Goal: Information Seeking & Learning: Learn about a topic

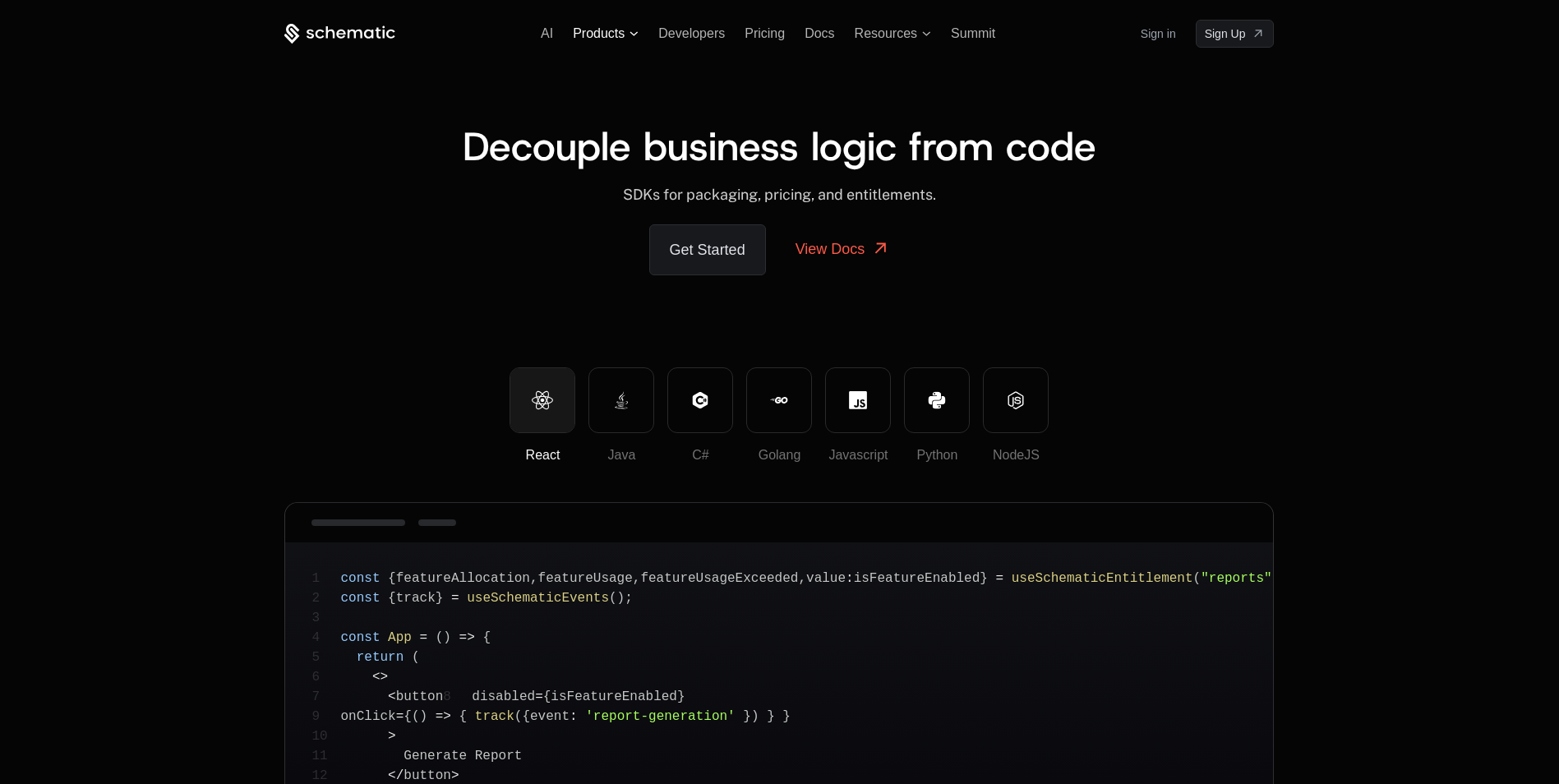
click at [582, 32] on span "Products" at bounding box center [599, 33] width 52 height 14
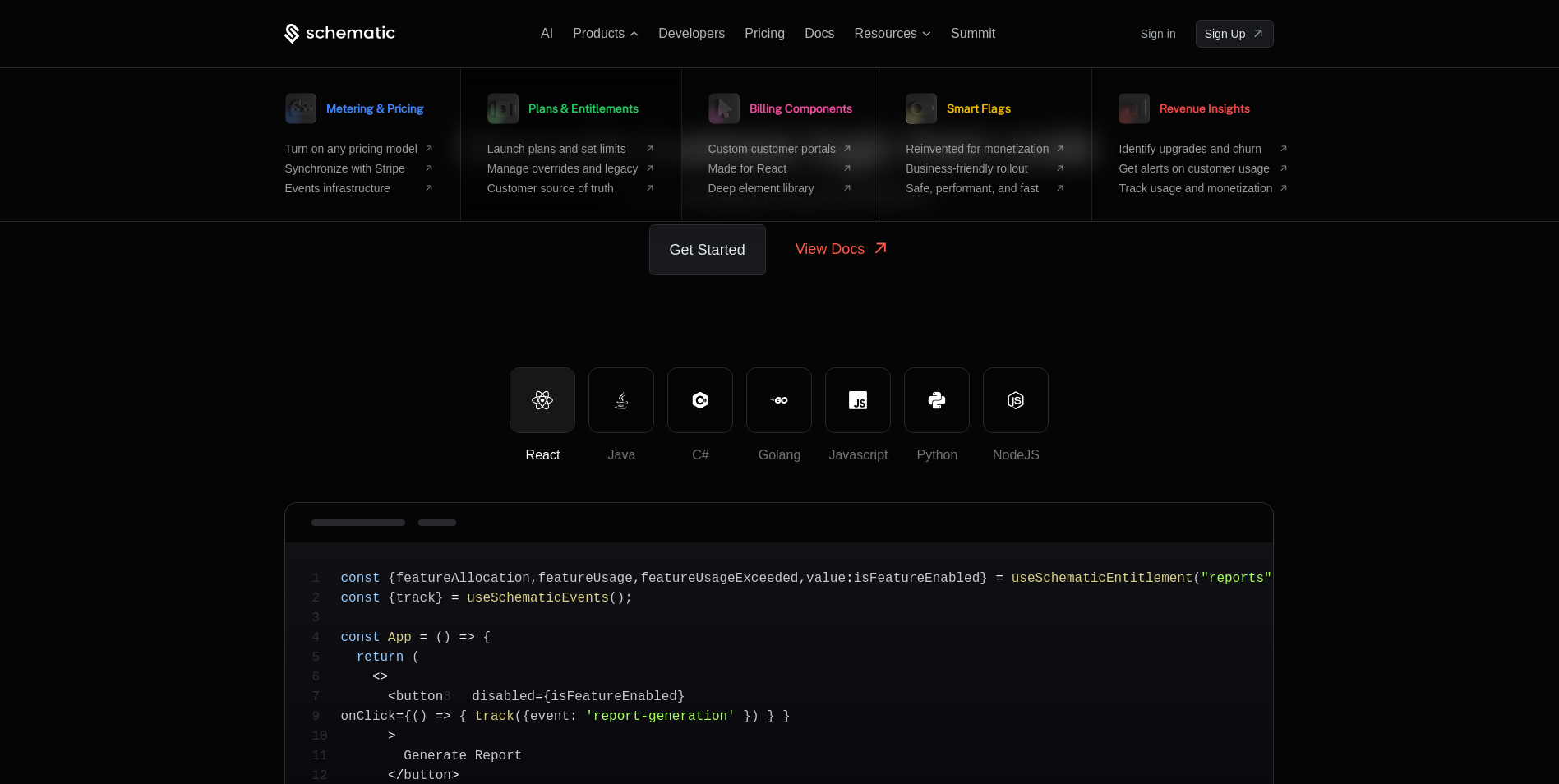
click at [574, 104] on span "Plans & Entitlements" at bounding box center [584, 109] width 110 height 12
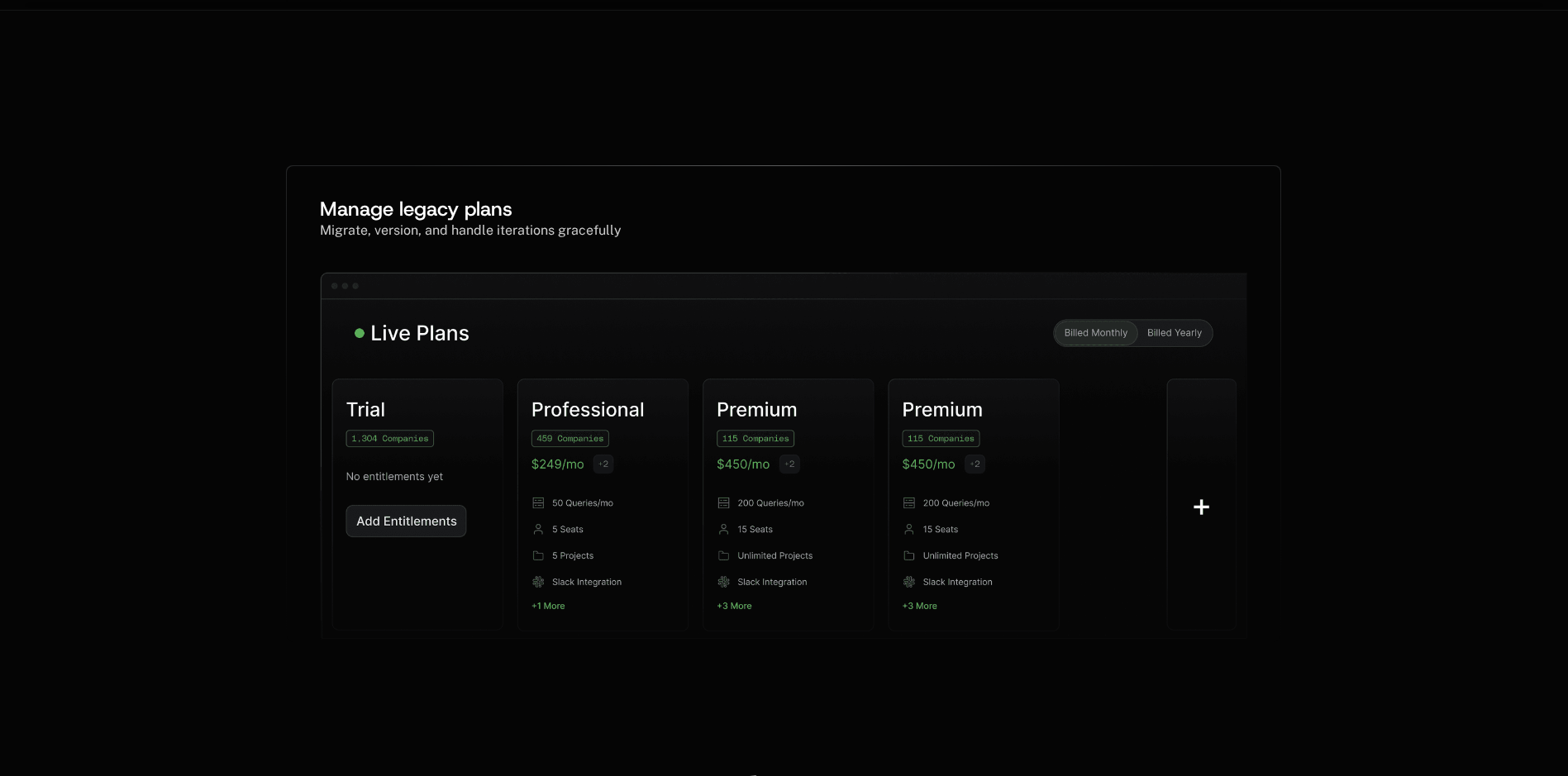
scroll to position [273, 3]
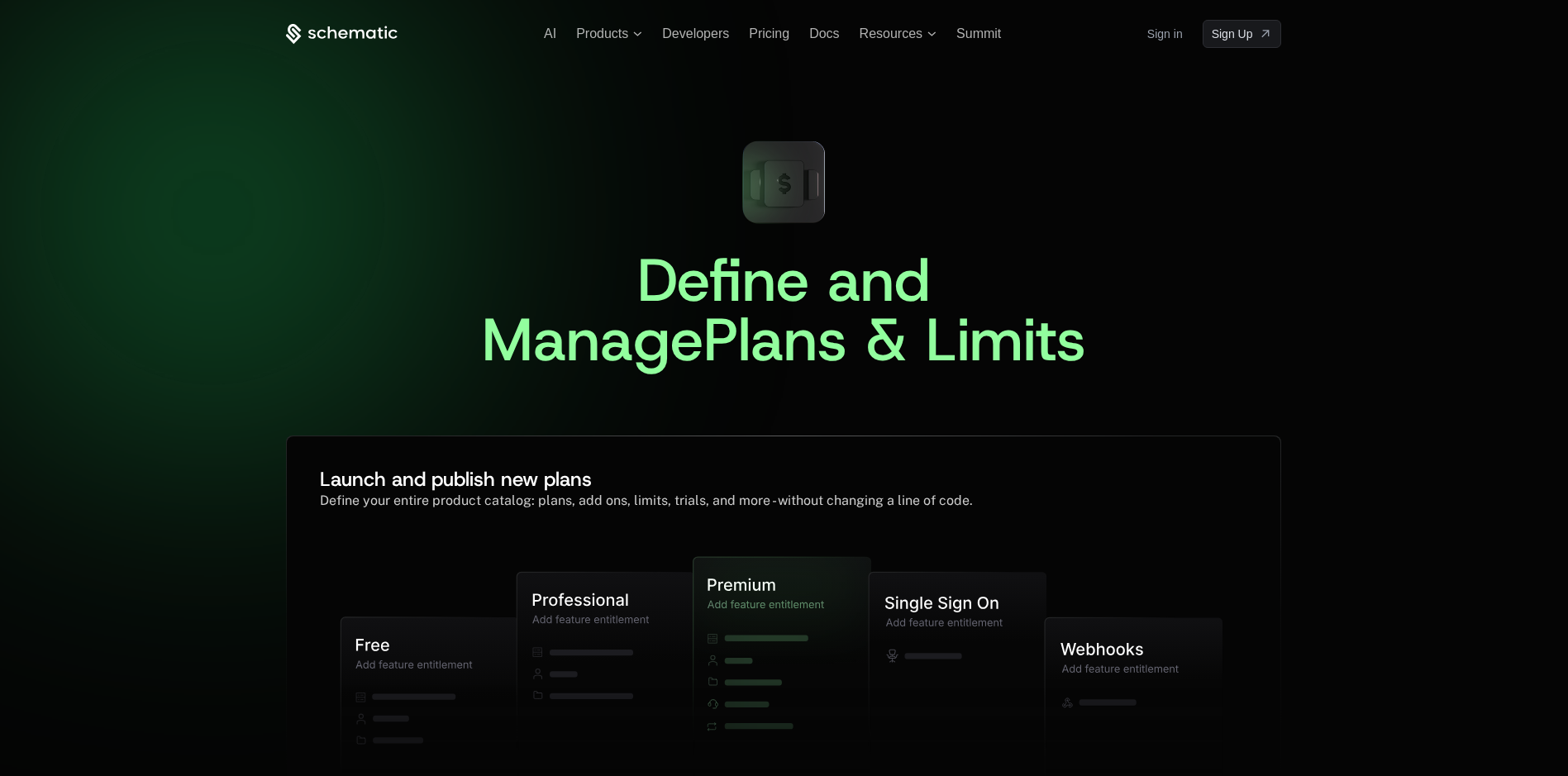
drag, startPoint x: 278, startPoint y: 245, endPoint x: 583, endPoint y: 81, distance: 346.3
click at [596, 36] on span "Products" at bounding box center [603, 33] width 52 height 15
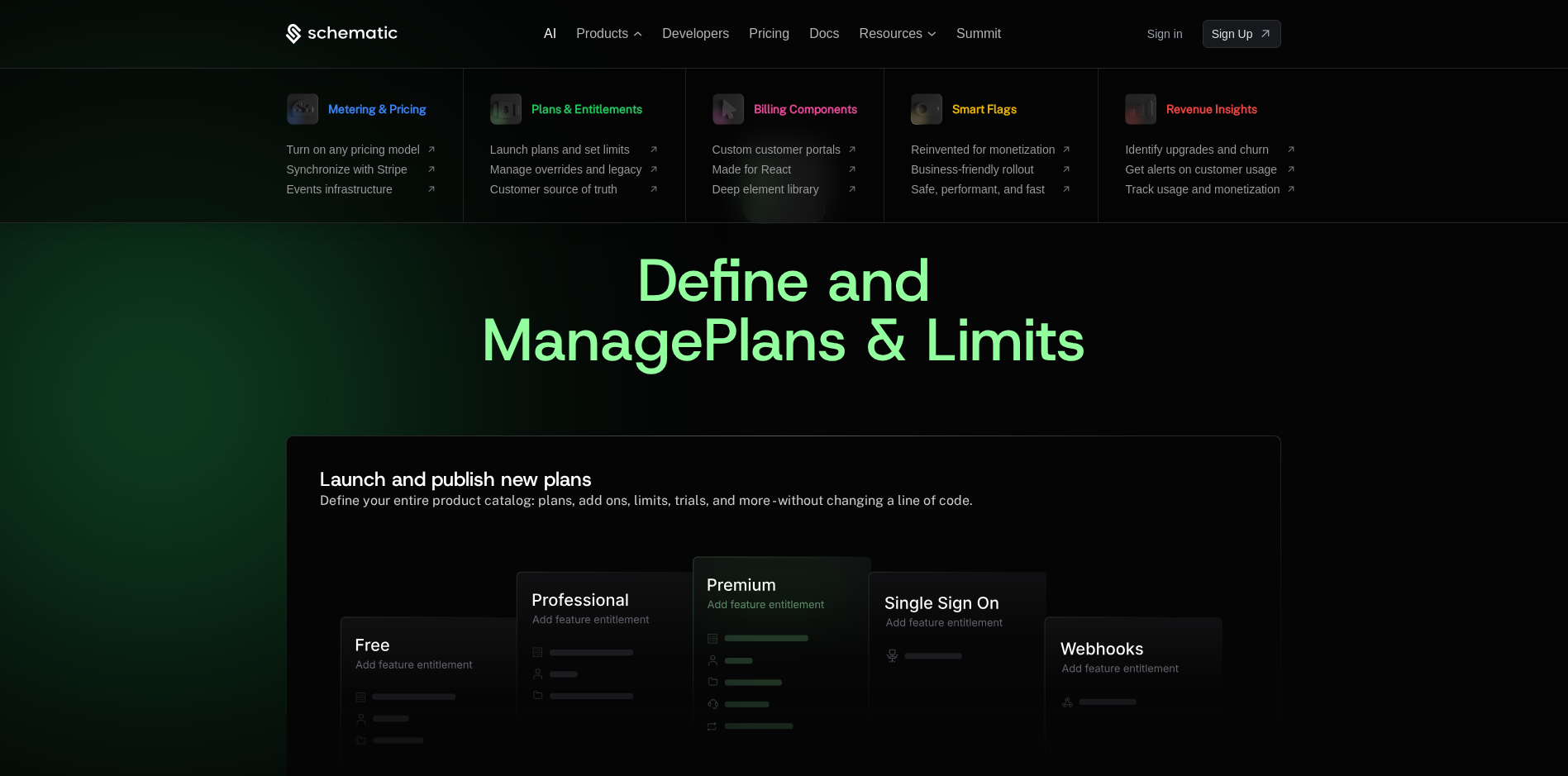
click at [544, 27] on span "AI" at bounding box center [550, 33] width 13 height 14
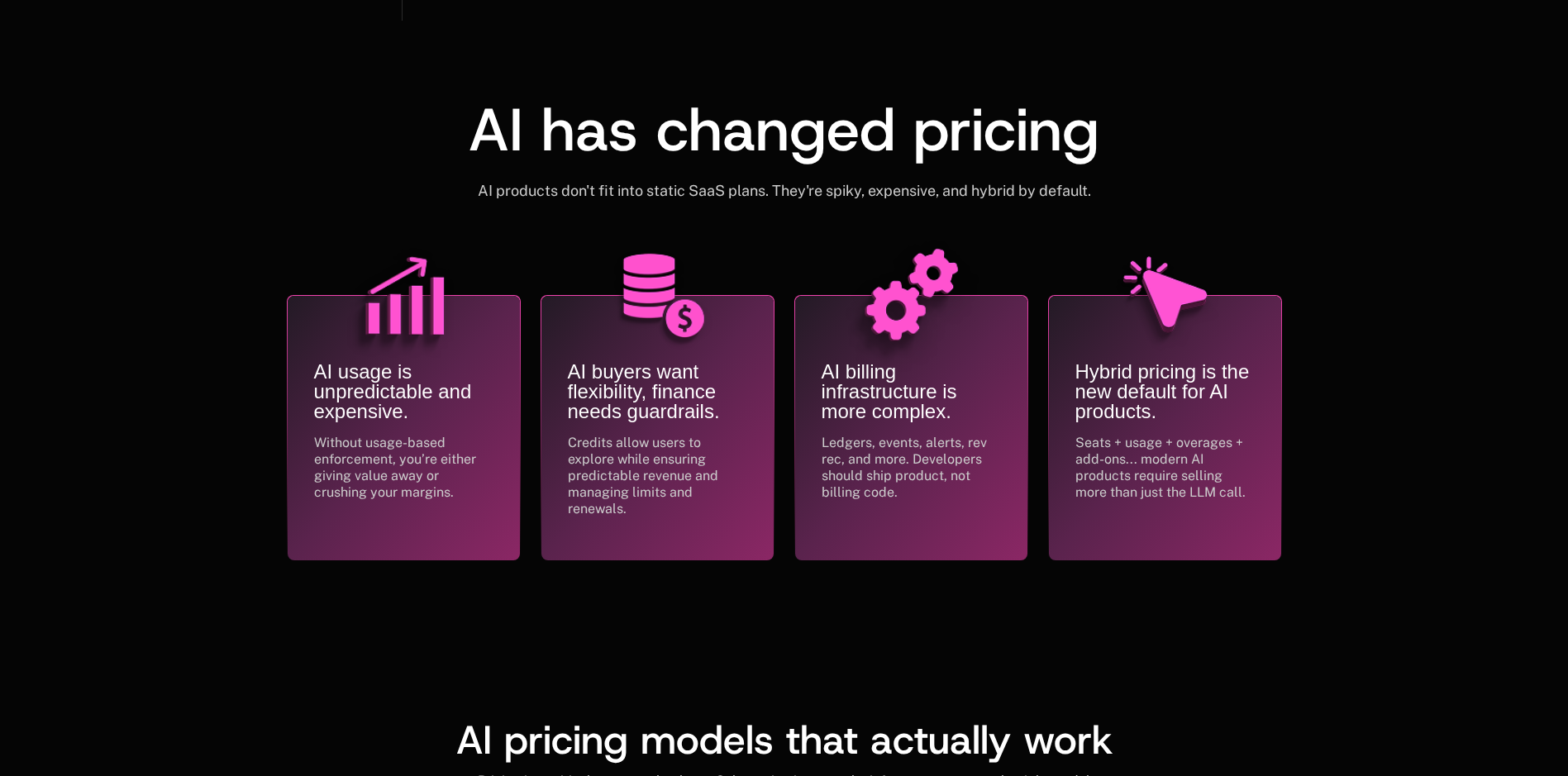
scroll to position [714, 5]
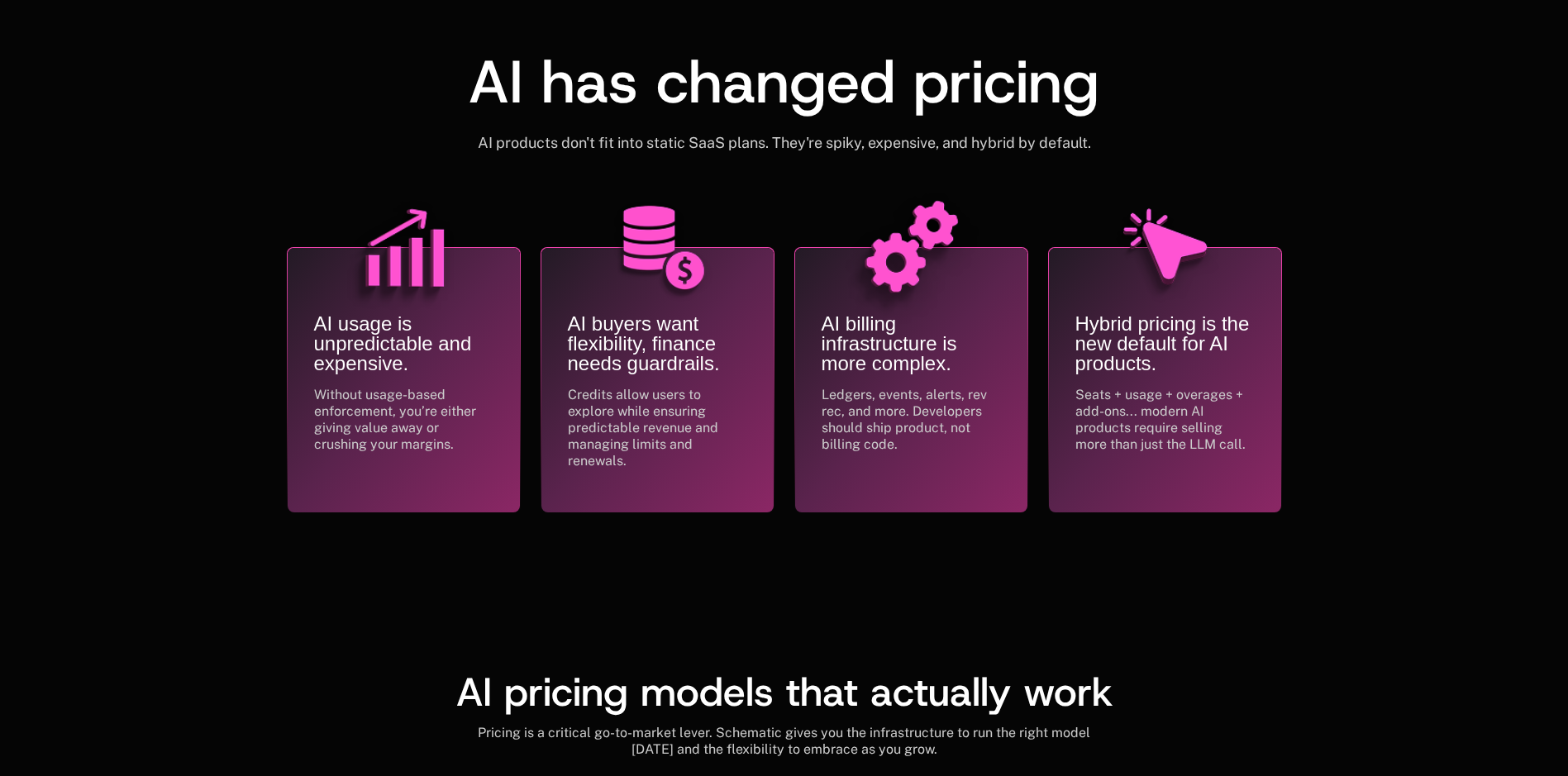
drag, startPoint x: 201, startPoint y: 181, endPoint x: 186, endPoint y: 188, distance: 16.6
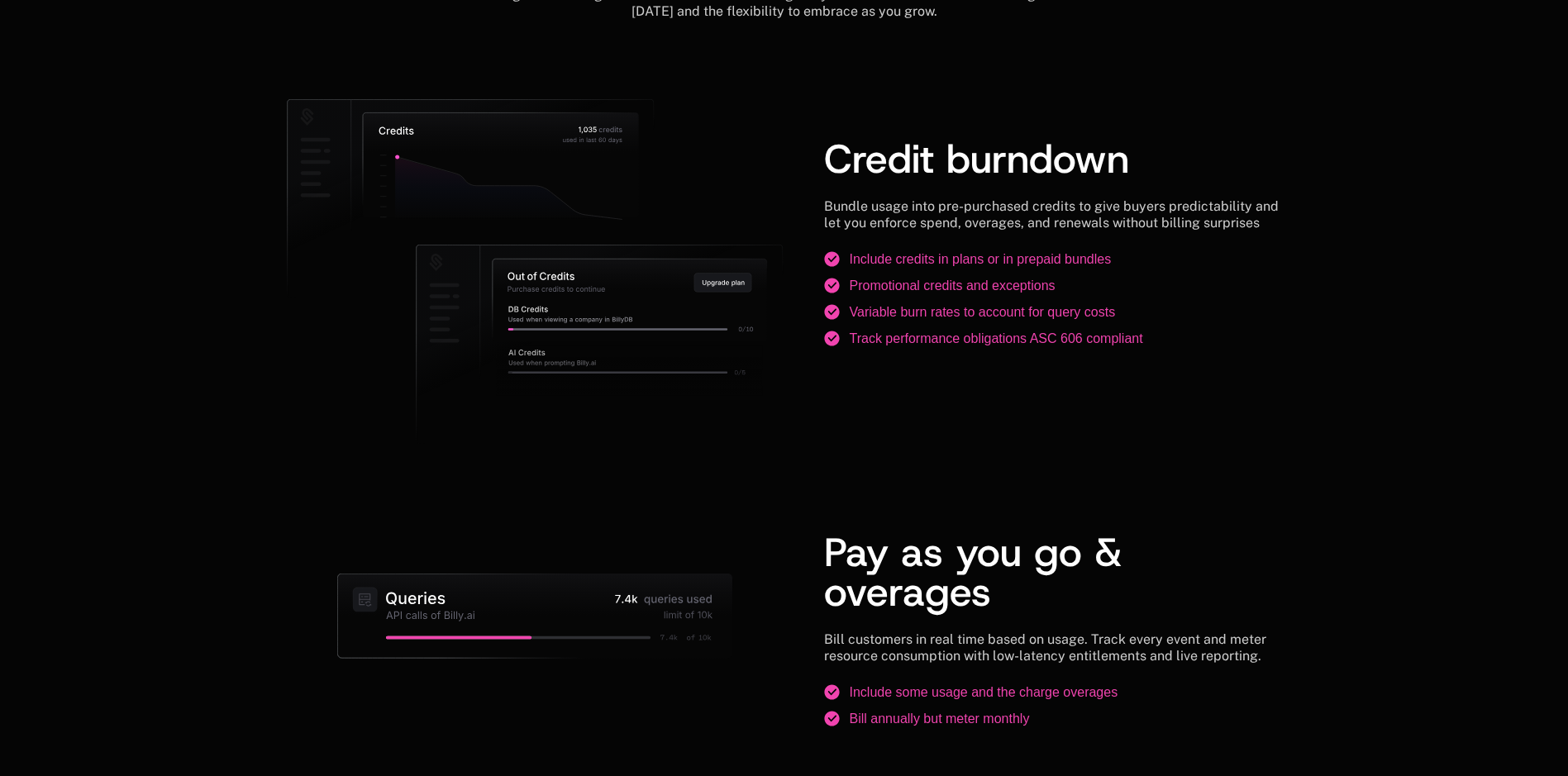
scroll to position [1458, 5]
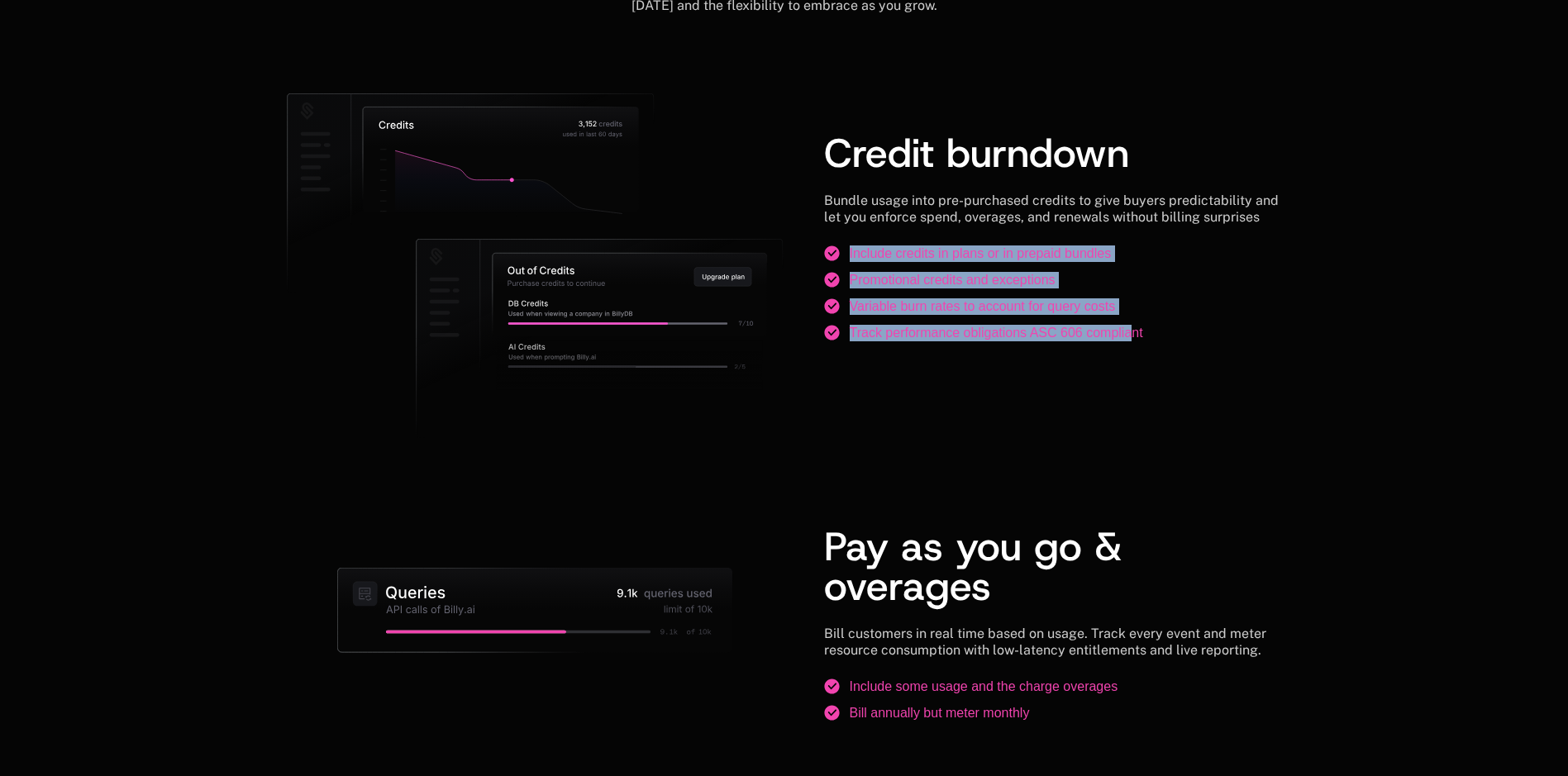
drag, startPoint x: 806, startPoint y: 248, endPoint x: 1124, endPoint y: 347, distance: 333.1
click at [1124, 347] on div "Credit burndown Bundle usage into pre-purchased credits to give buyers predicta…" at bounding box center [785, 237] width 996 height 288
drag, startPoint x: 1124, startPoint y: 347, endPoint x: 1199, endPoint y: 351, distance: 75.1
click at [1199, 351] on div "Credit burndown Bundle usage into pre-purchased credits to give buyers predicta…" at bounding box center [1054, 237] width 458 height 288
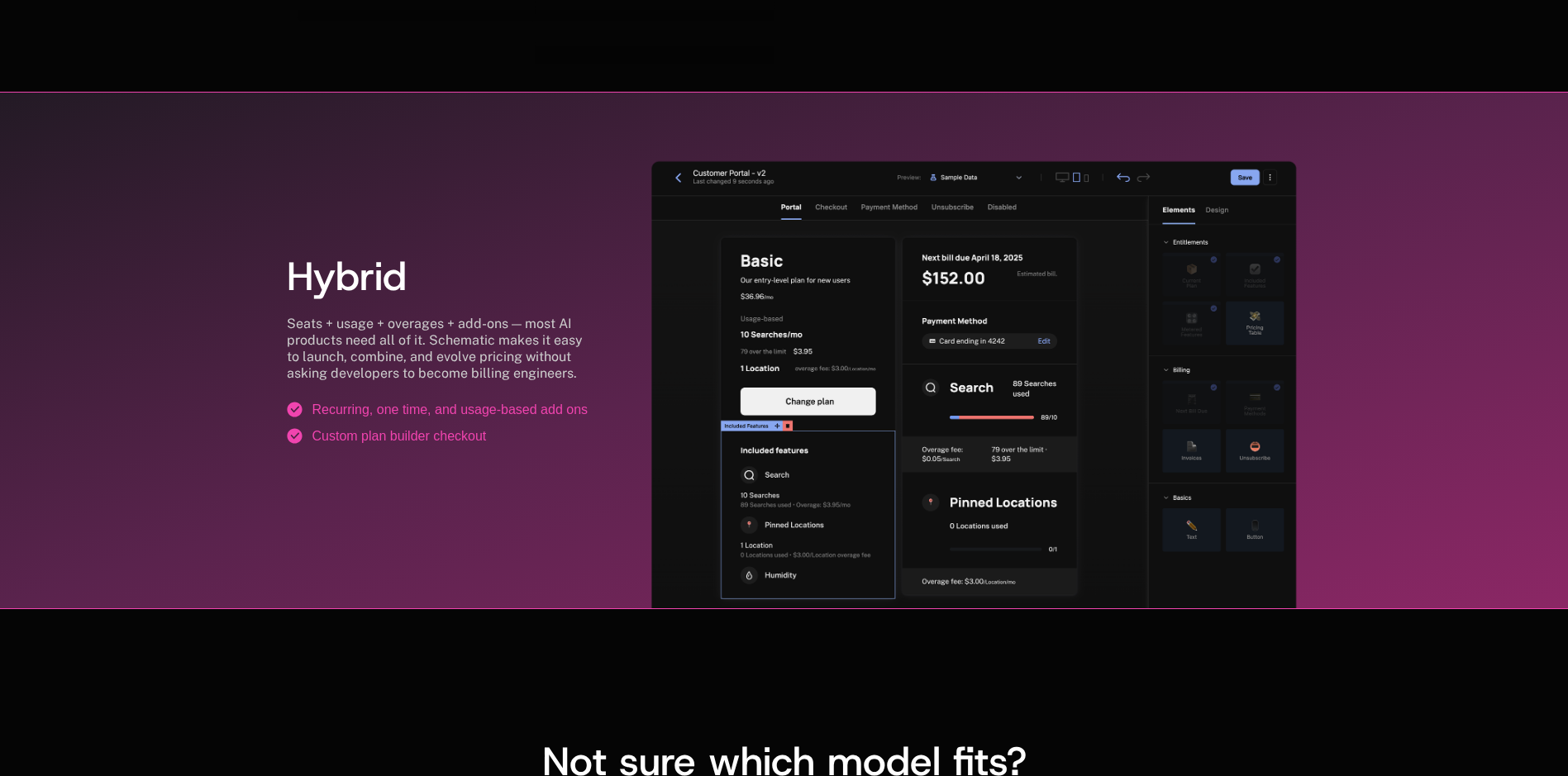
drag, startPoint x: 1204, startPoint y: 318, endPoint x: 1212, endPoint y: 387, distance: 69.5
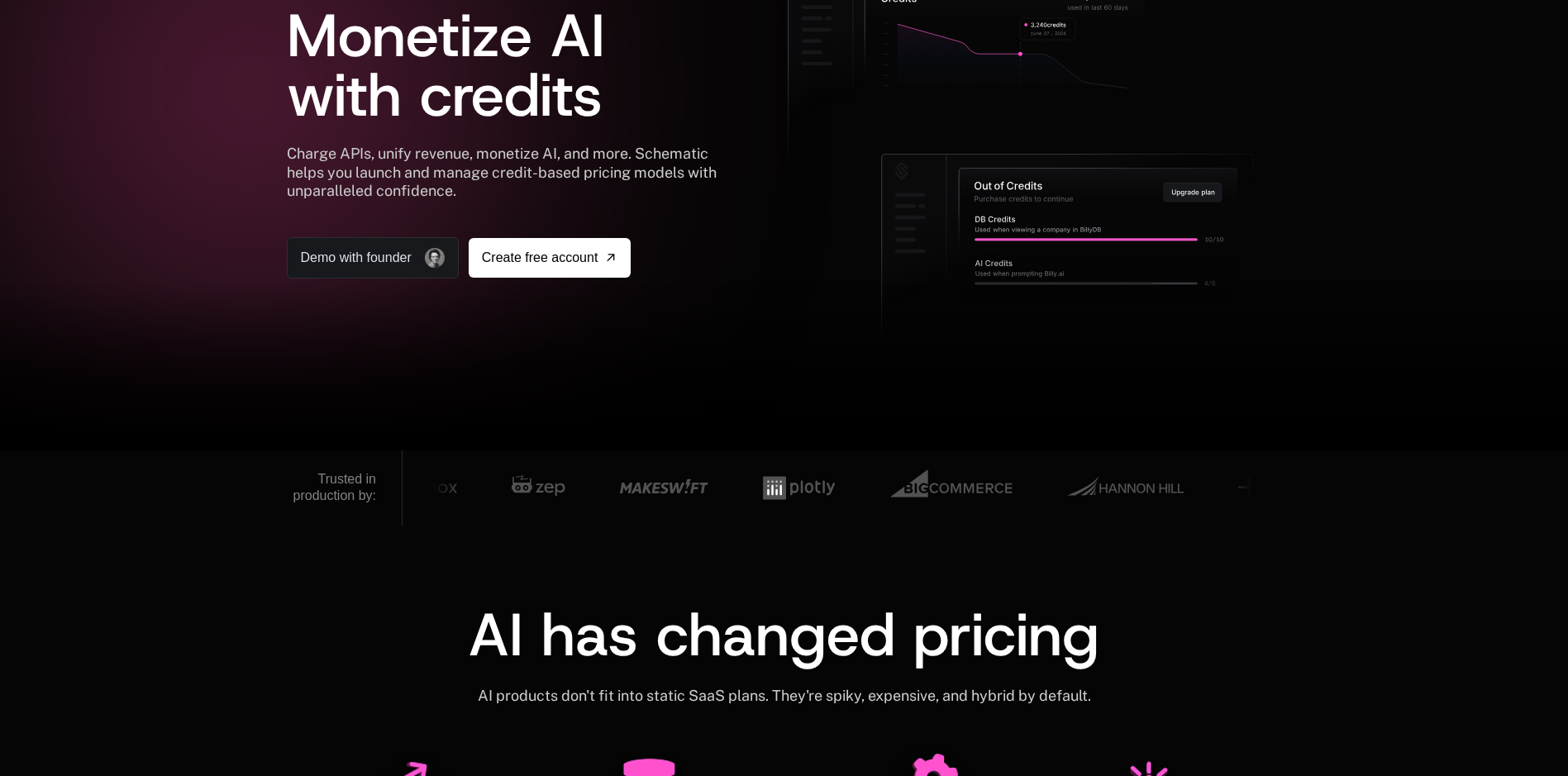
scroll to position [0, 13]
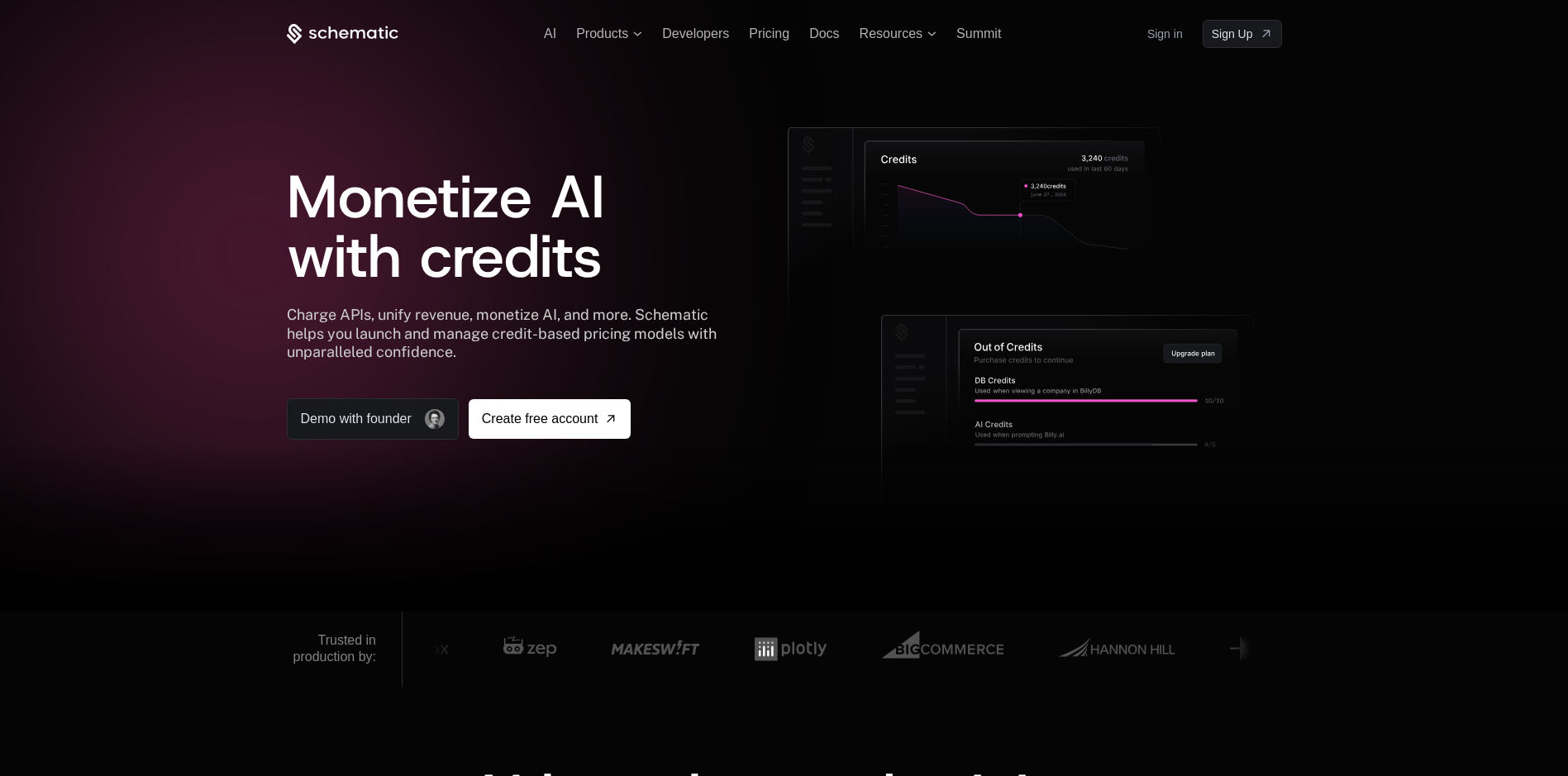
drag, startPoint x: 671, startPoint y: 178, endPoint x: 725, endPoint y: -5, distance: 190.8
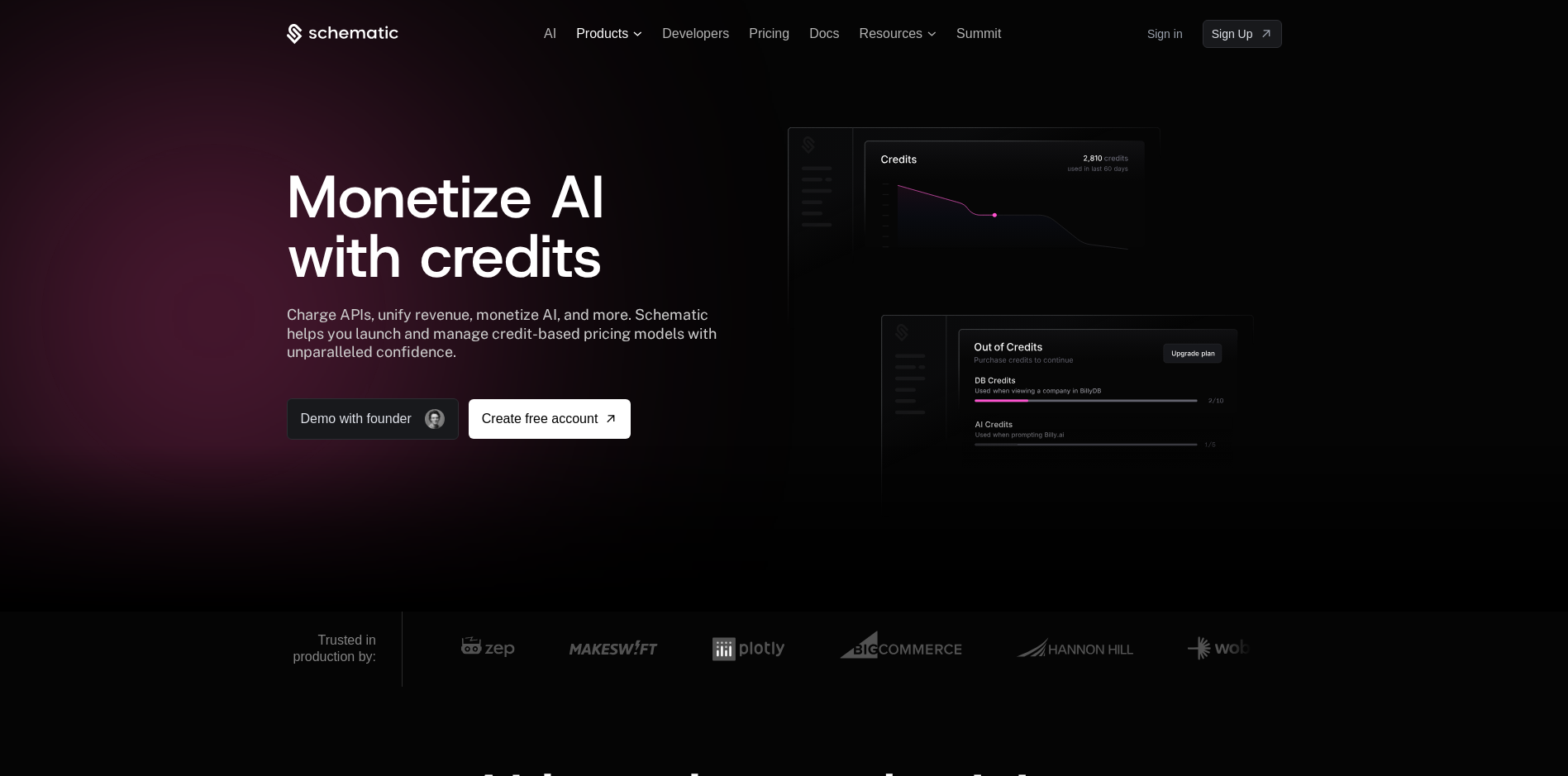
click at [635, 34] on icon at bounding box center [638, 33] width 9 height 4
